Goal: Find specific page/section: Find specific page/section

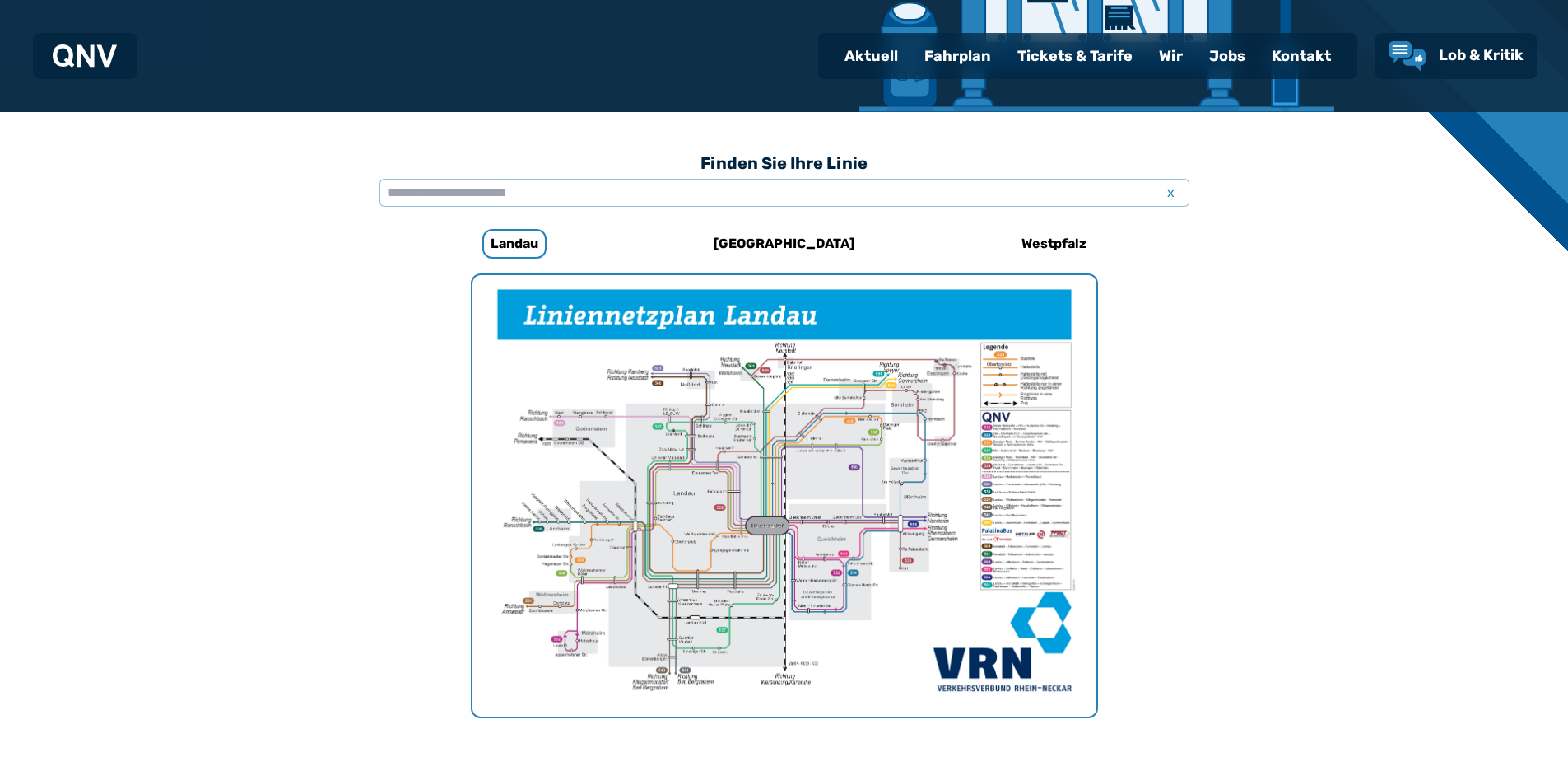
scroll to position [357, 0]
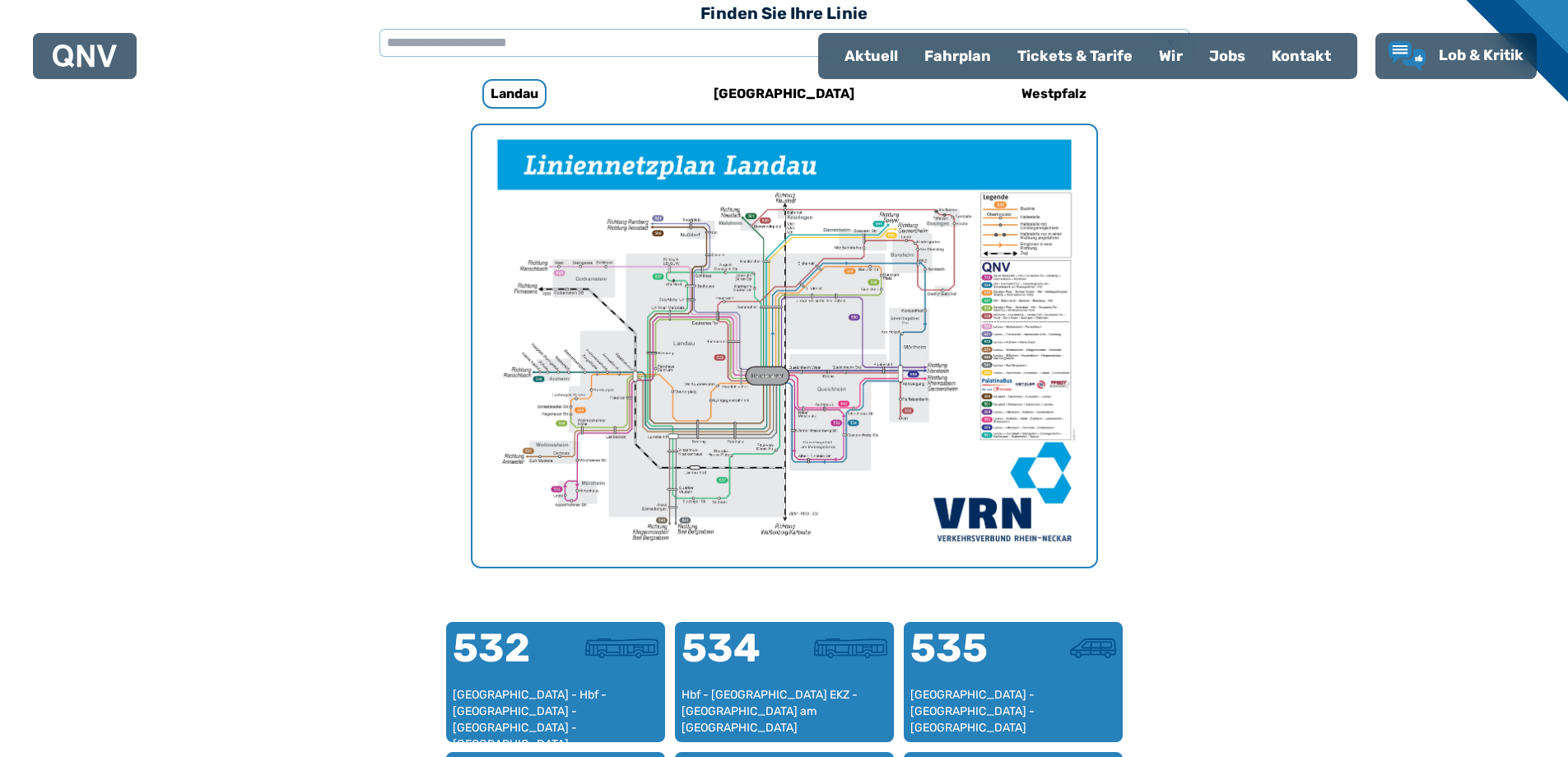
scroll to position [589, 0]
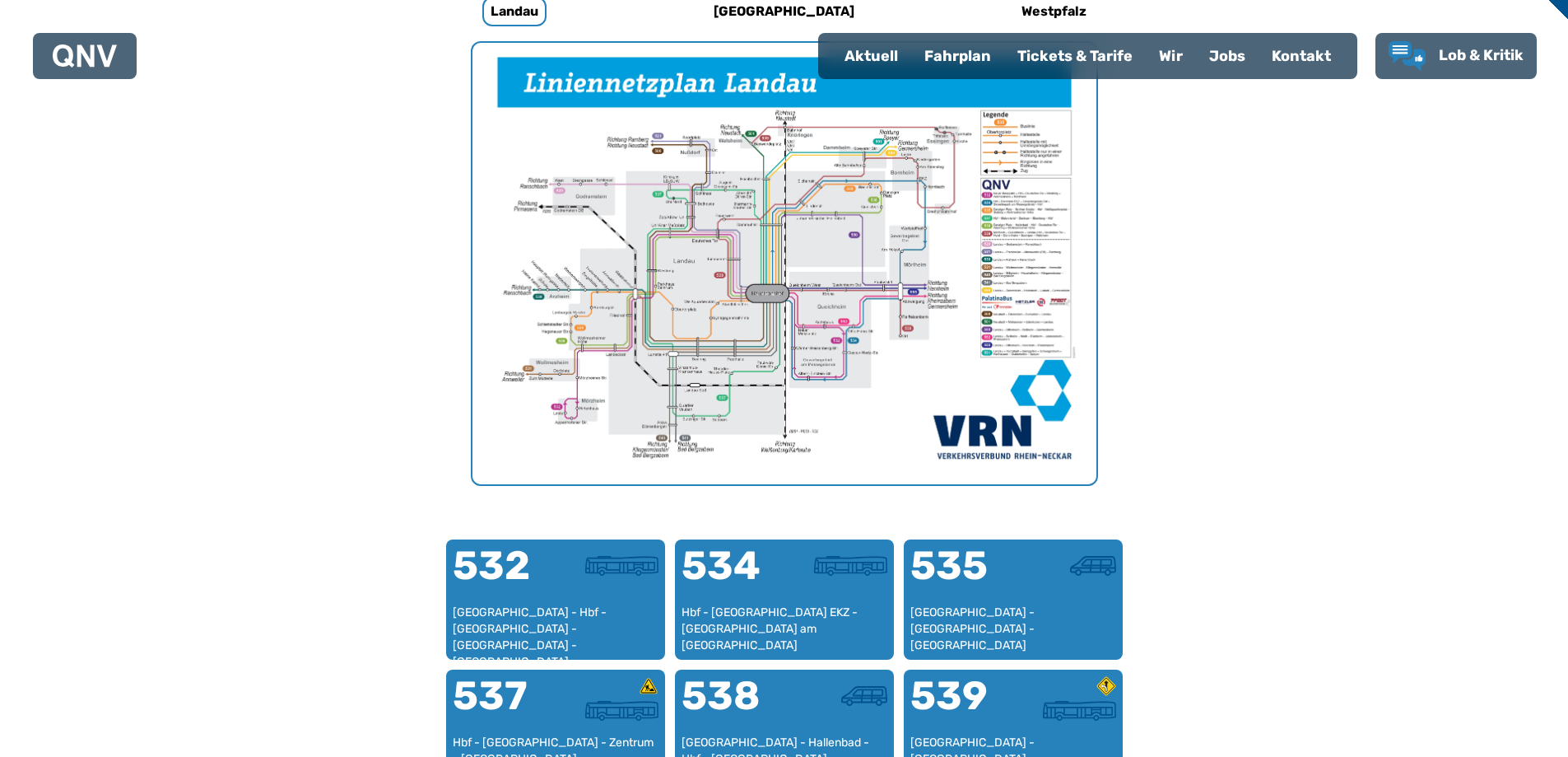
click at [1025, 304] on img "1 von 1" at bounding box center [784, 263] width 624 height 441
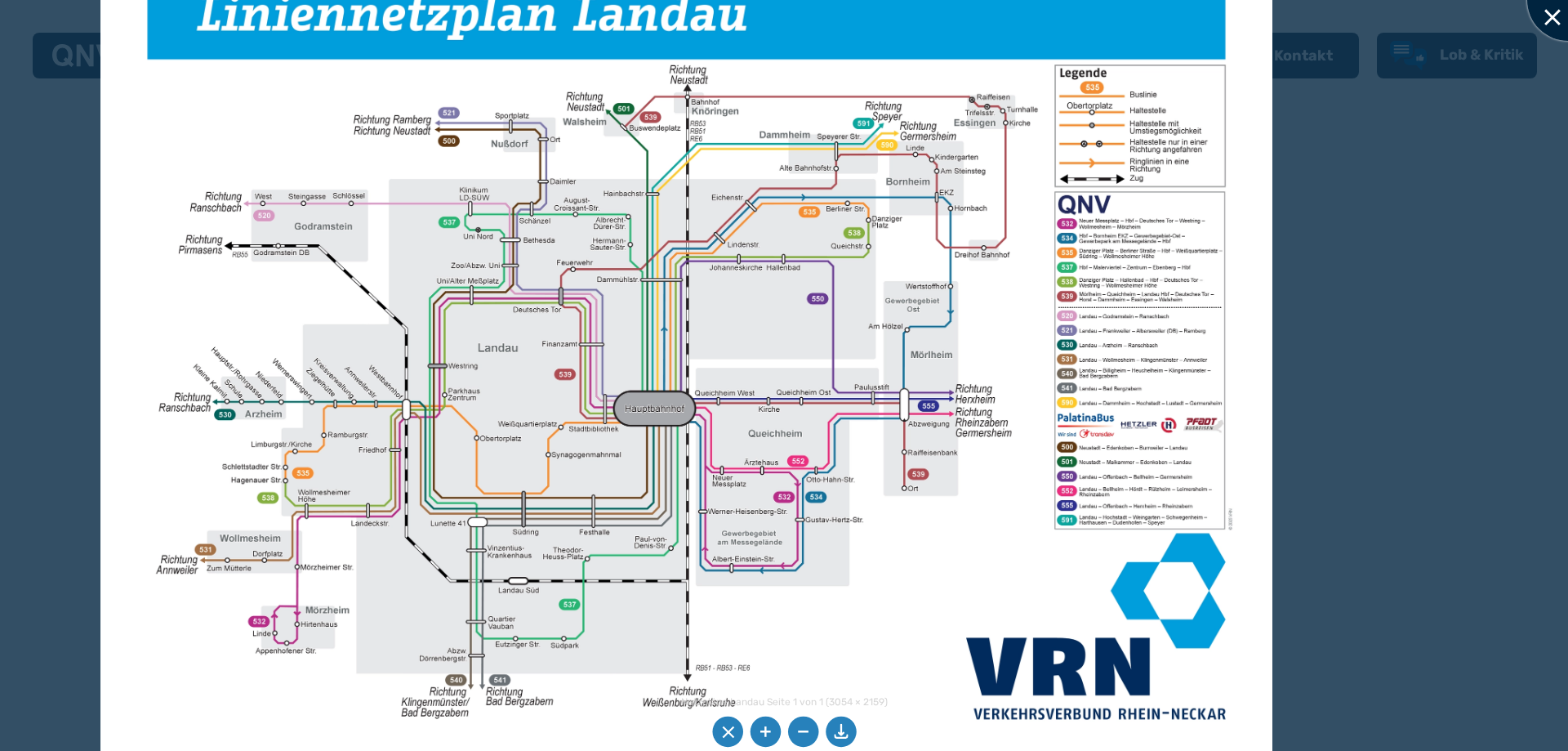
click at [1554, 14] on div at bounding box center [1568, 0] width 82 height 82
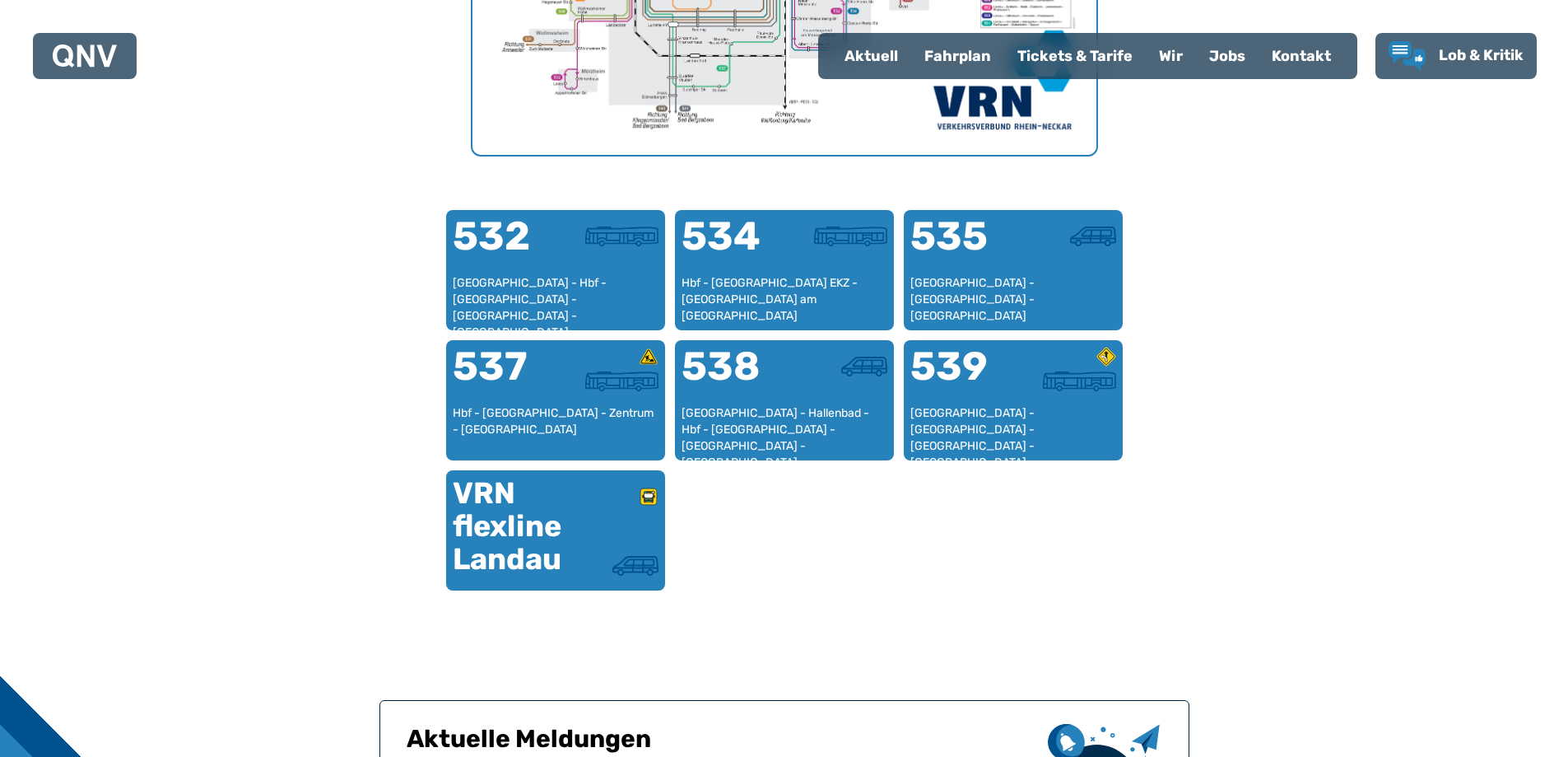
scroll to position [837, 0]
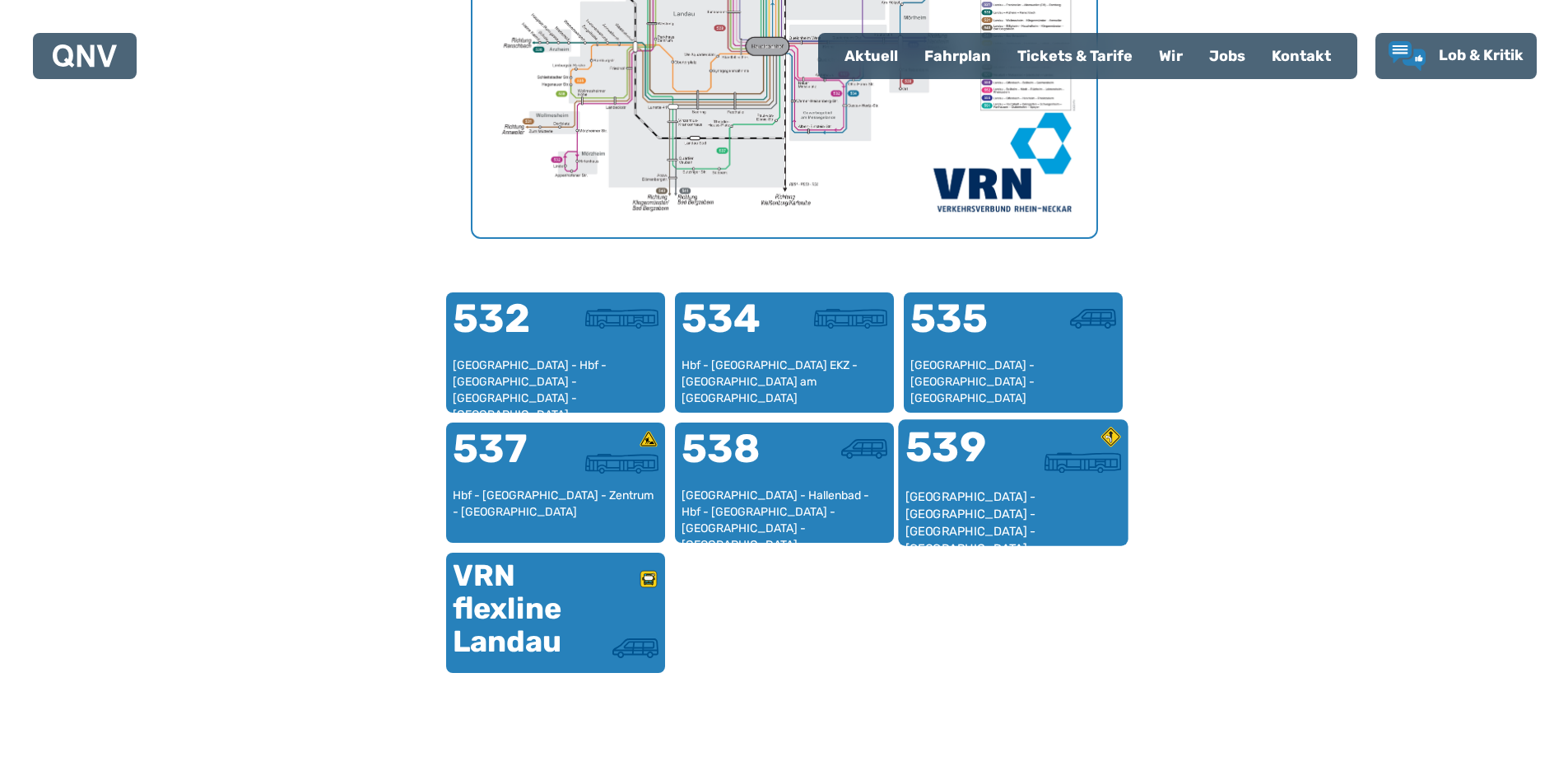
click at [969, 462] on div "539" at bounding box center [958, 457] width 108 height 62
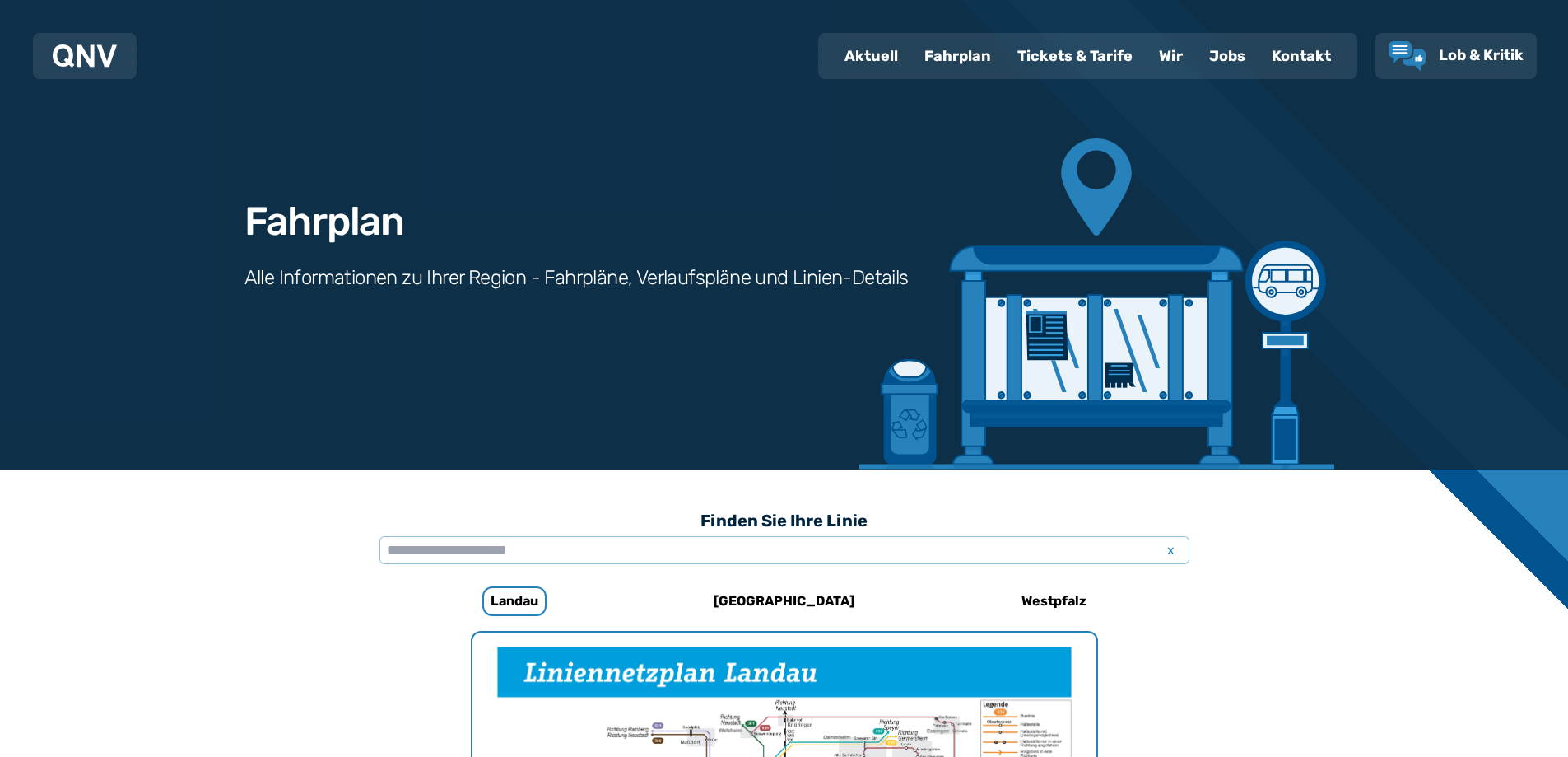
scroll to position [1085, 0]
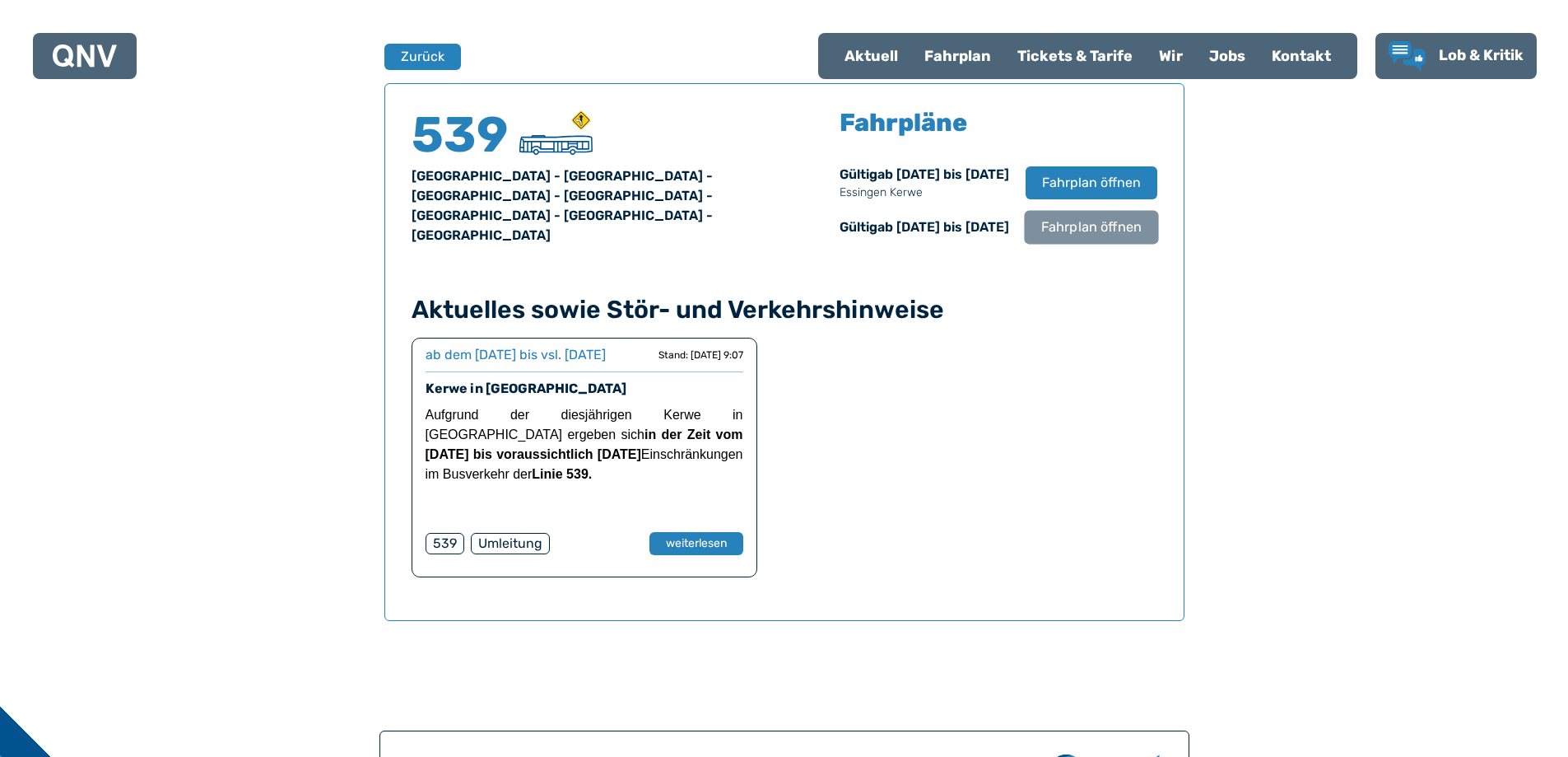
click at [1083, 237] on span "Fahrplan öffnen" at bounding box center [1090, 227] width 100 height 20
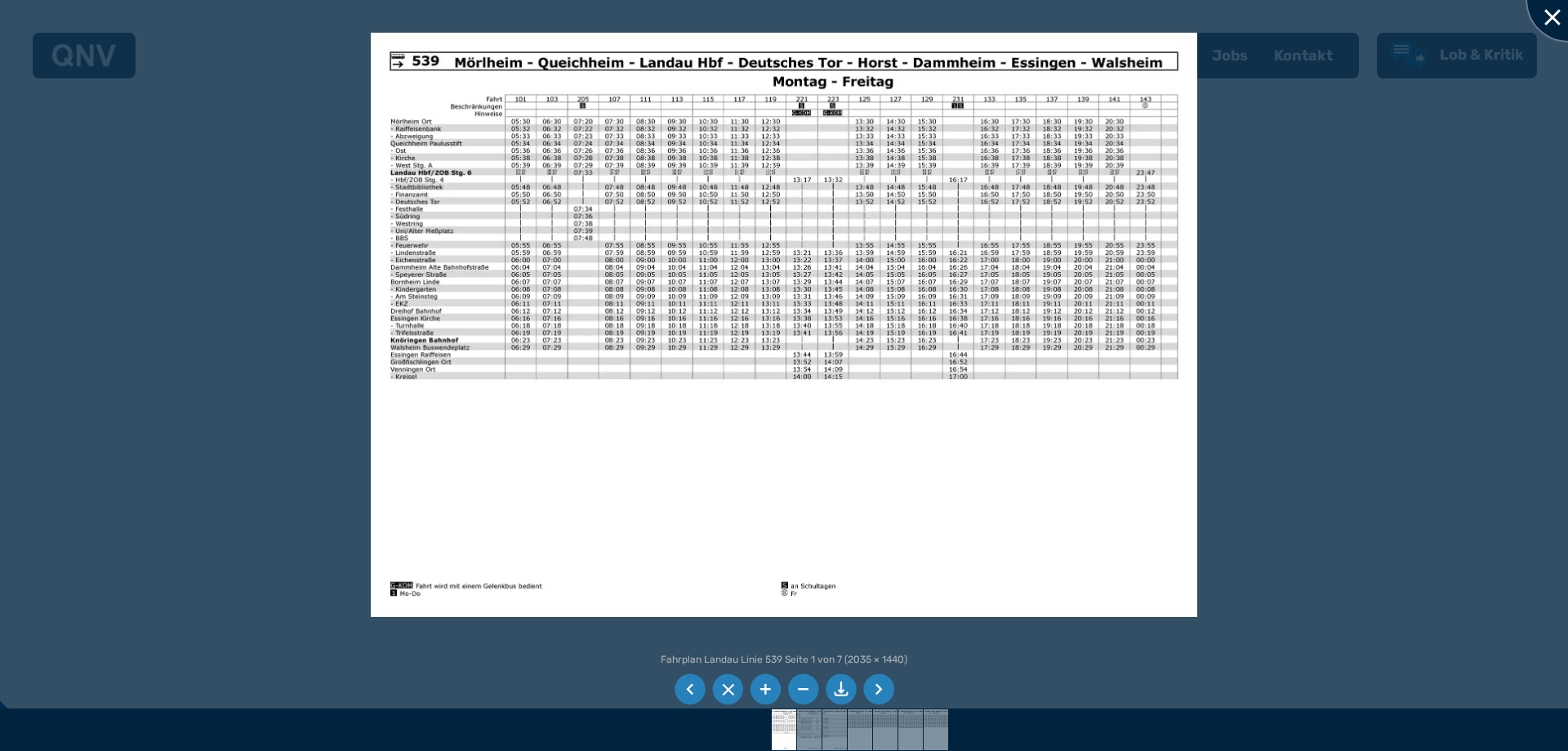
click at [1551, 23] on div at bounding box center [1568, 0] width 82 height 82
